Goal: Navigation & Orientation: Find specific page/section

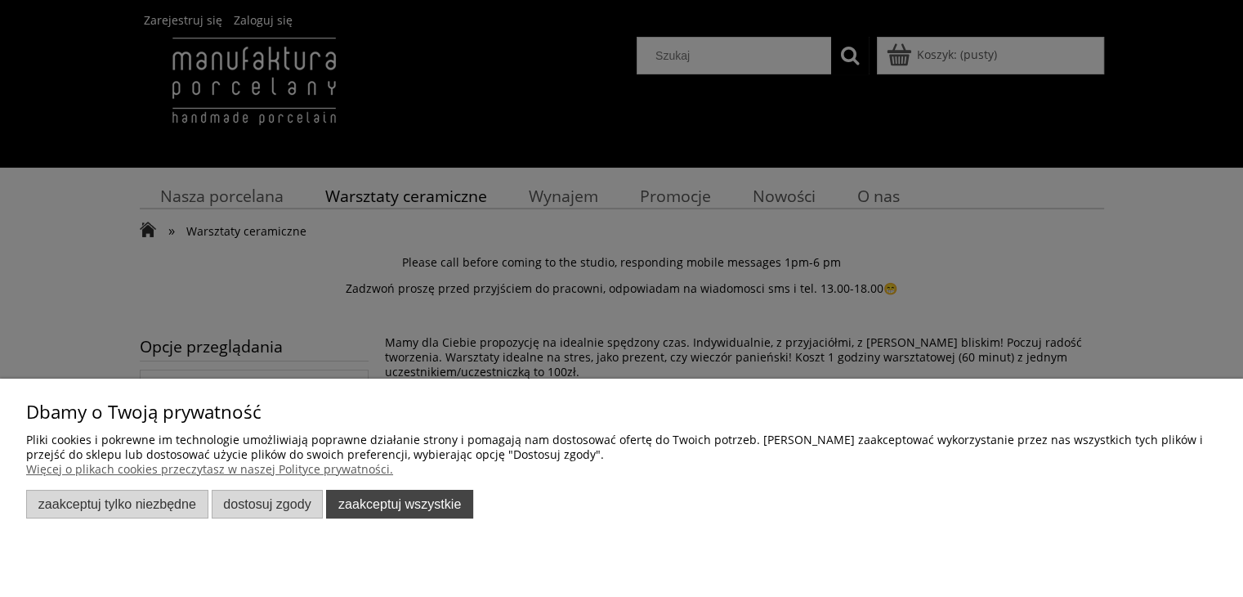
click at [385, 508] on button "Zaakceptuj wszystkie" at bounding box center [399, 504] width 147 height 29
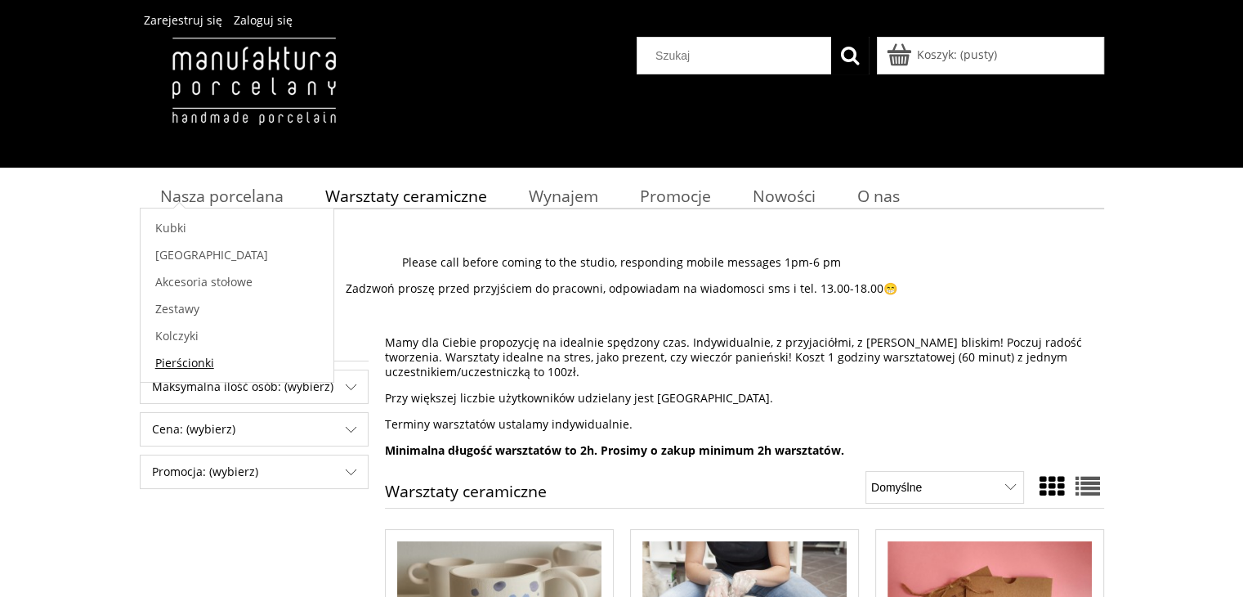
click at [193, 365] on span "Pierścionki" at bounding box center [184, 363] width 59 height 16
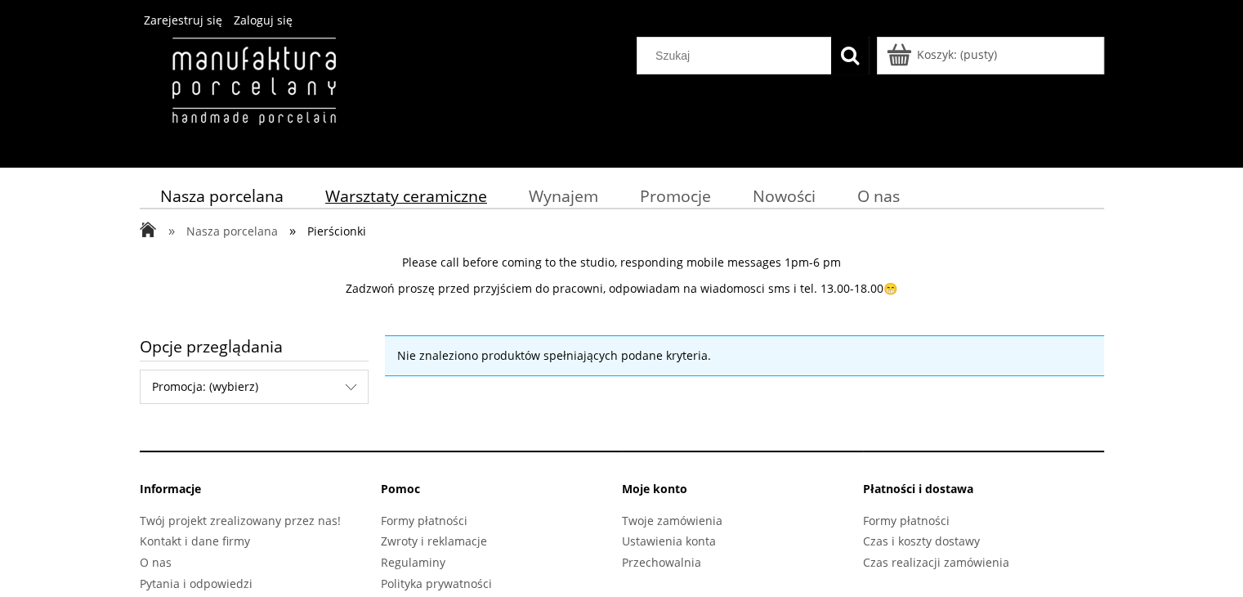
click at [431, 195] on span "Warsztaty ceramiczne" at bounding box center [406, 196] width 162 height 22
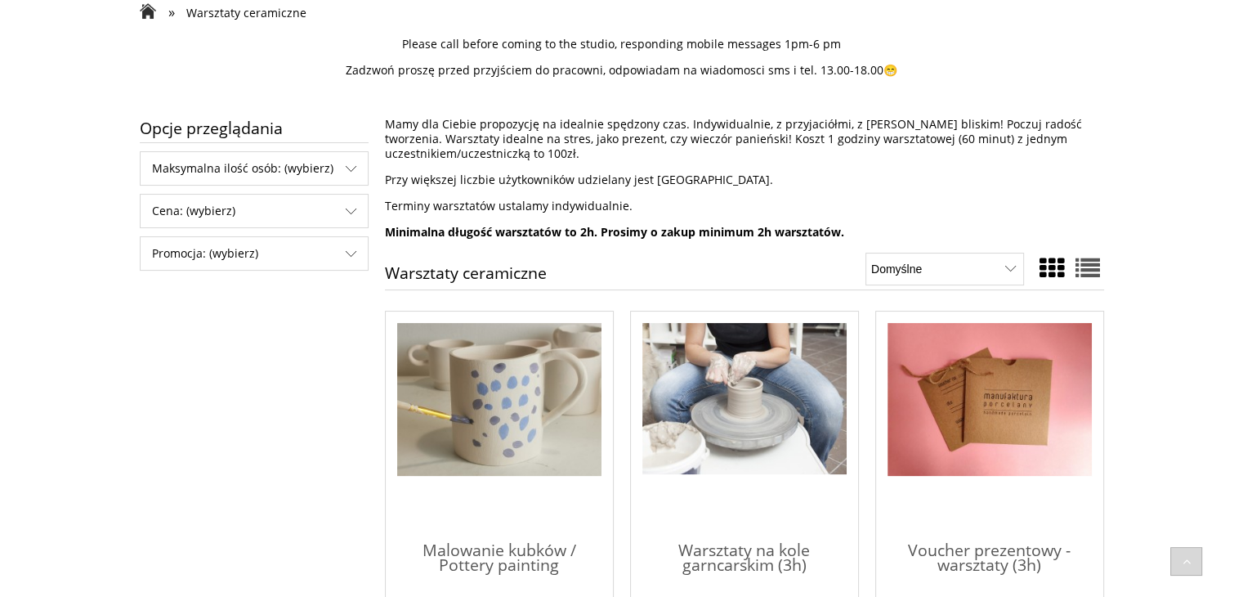
scroll to position [245, 0]
